Goal: Navigation & Orientation: Find specific page/section

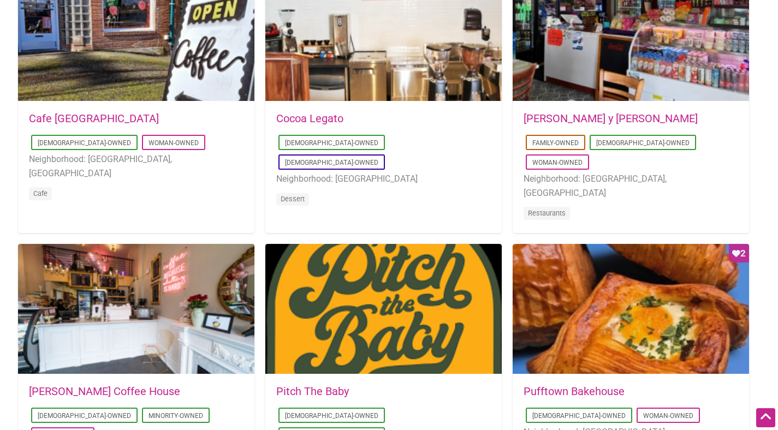
scroll to position [611, 0]
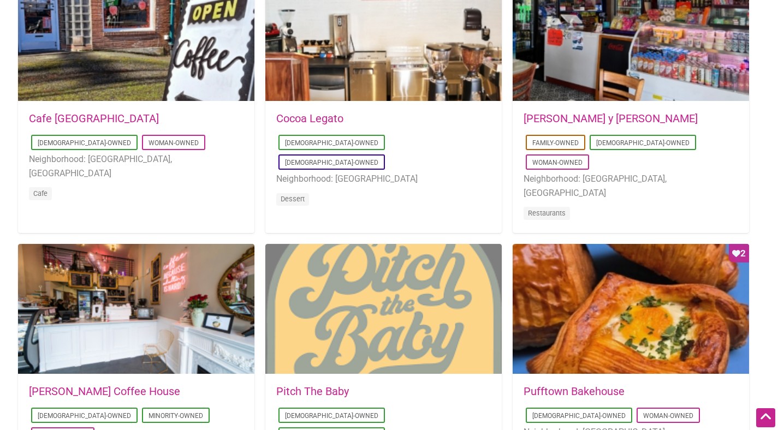
click at [371, 316] on div at bounding box center [383, 309] width 237 height 131
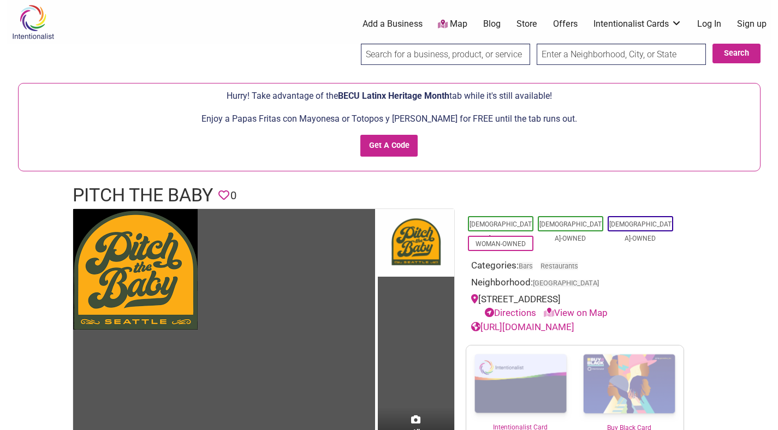
click at [261, 28] on ul "0 Add a Business Map Blog Store Offers Intentionalist Cards Buy Black Card Inte…" at bounding box center [443, 24] width 669 height 13
click at [510, 313] on link "Directions" at bounding box center [510, 313] width 51 height 11
